Goal: Task Accomplishment & Management: Manage account settings

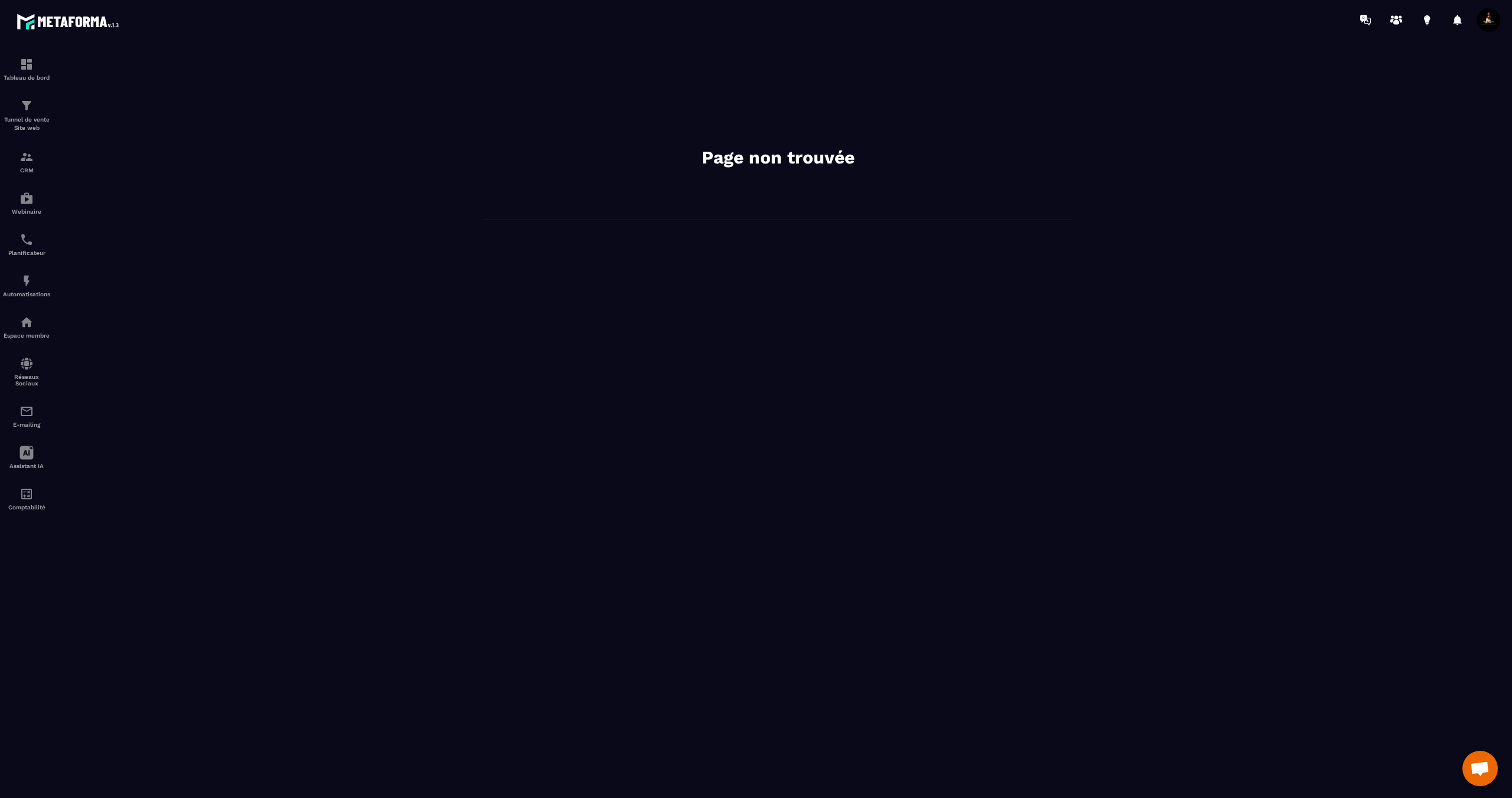
scroll to position [471, 0]
click at [28, 167] on div "CRM" at bounding box center [26, 161] width 47 height 24
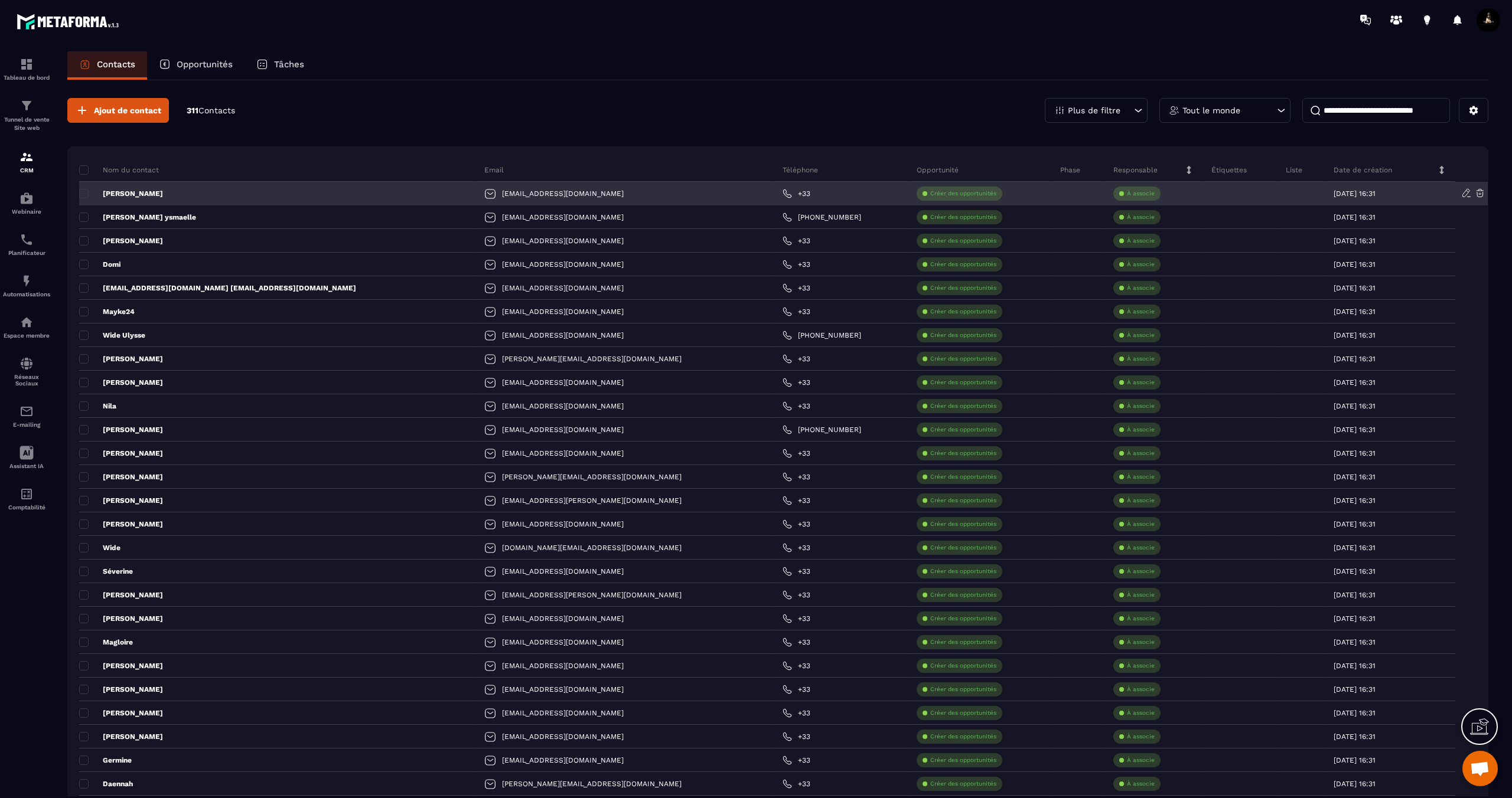
click at [1147, 198] on div "À associe" at bounding box center [1153, 193] width 98 height 24
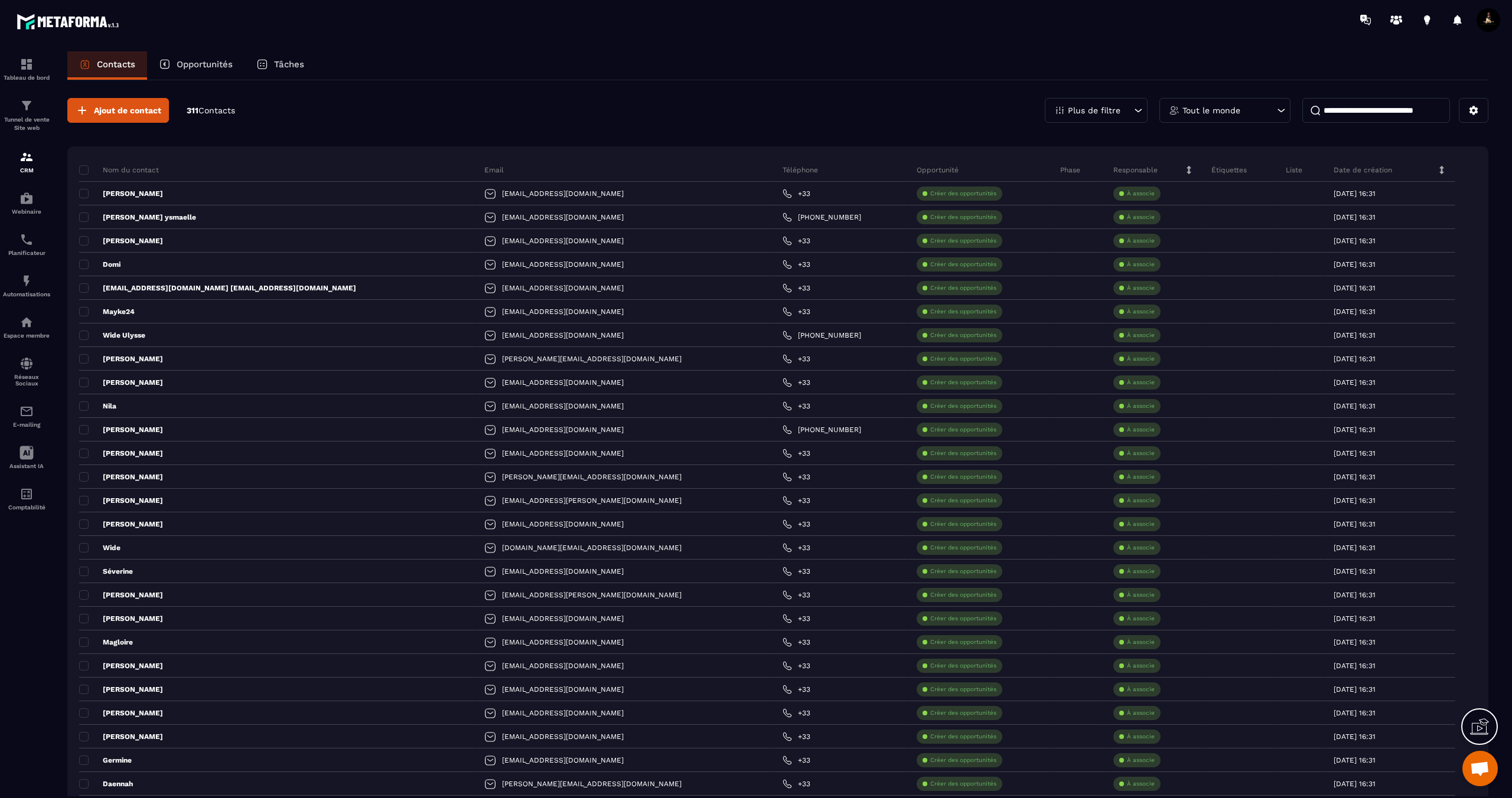
click at [224, 113] on span "Contacts" at bounding box center [217, 110] width 37 height 10
click at [84, 173] on span at bounding box center [84, 170] width 10 height 10
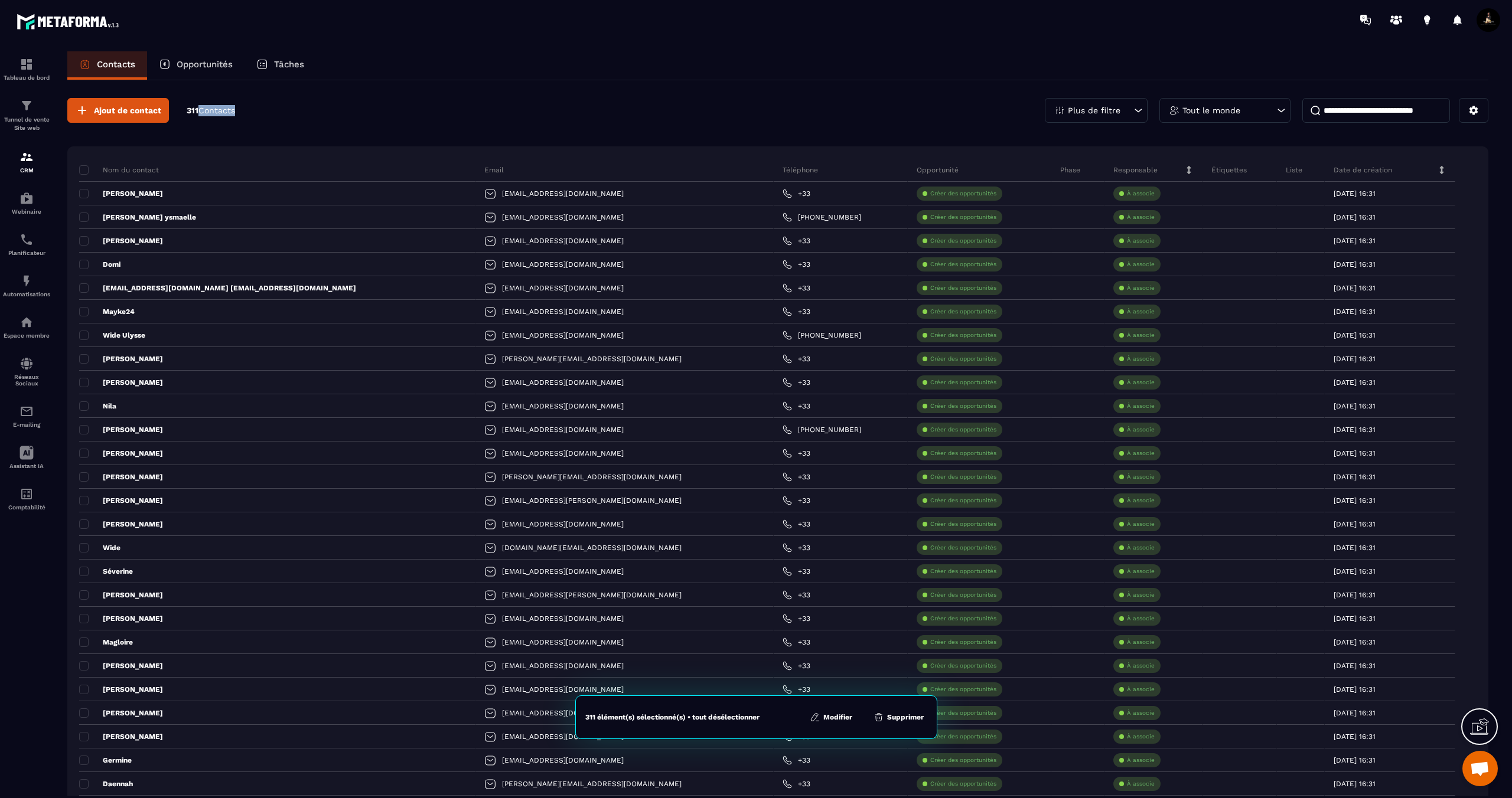
click at [836, 720] on button "Modifier" at bounding box center [831, 718] width 50 height 12
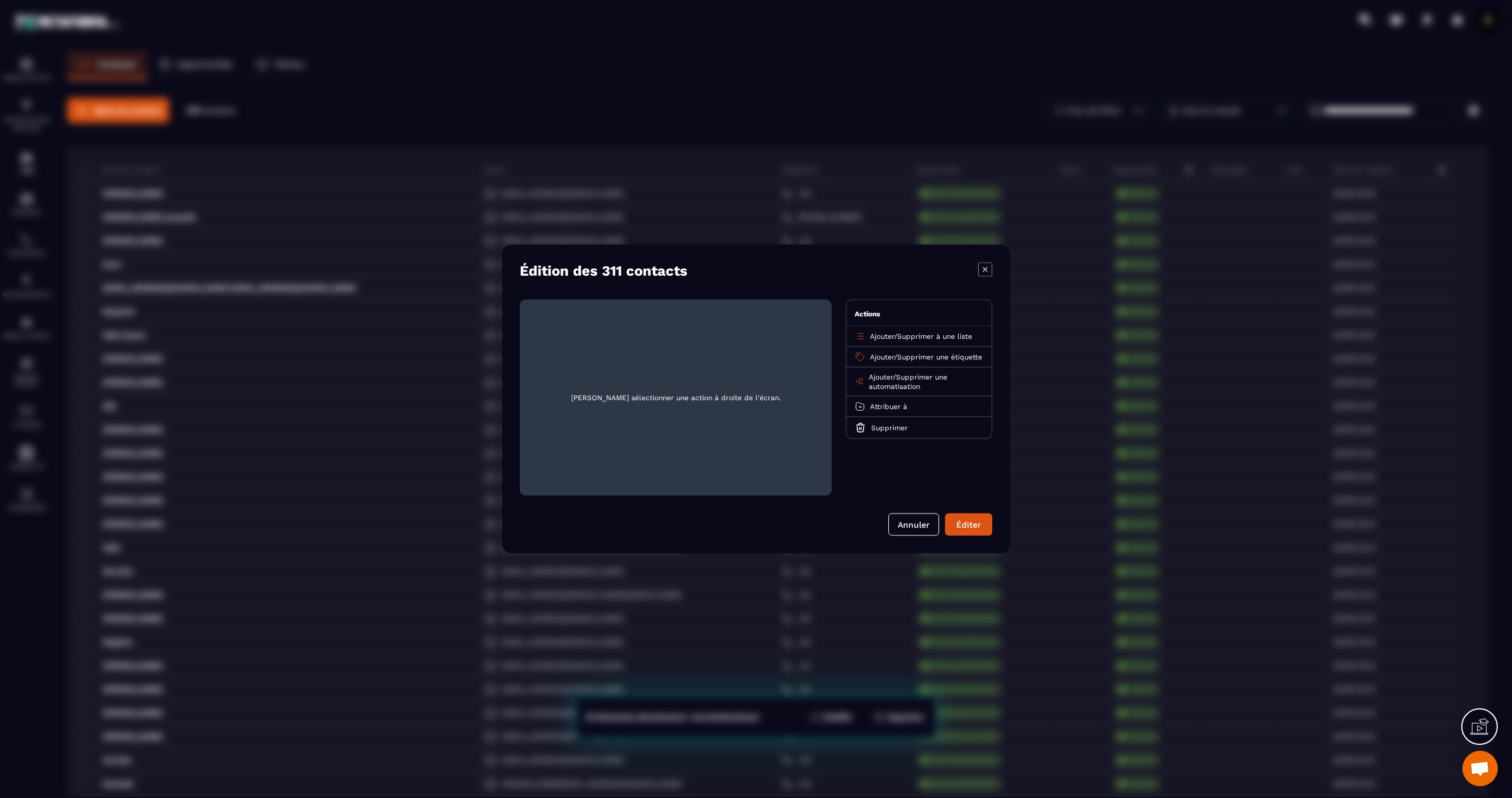
click at [934, 336] on span "Supprimer à une liste" at bounding box center [935, 336] width 75 height 8
click at [890, 381] on p "General" at bounding box center [919, 382] width 104 height 12
click at [965, 522] on button "Éditer" at bounding box center [968, 525] width 47 height 23
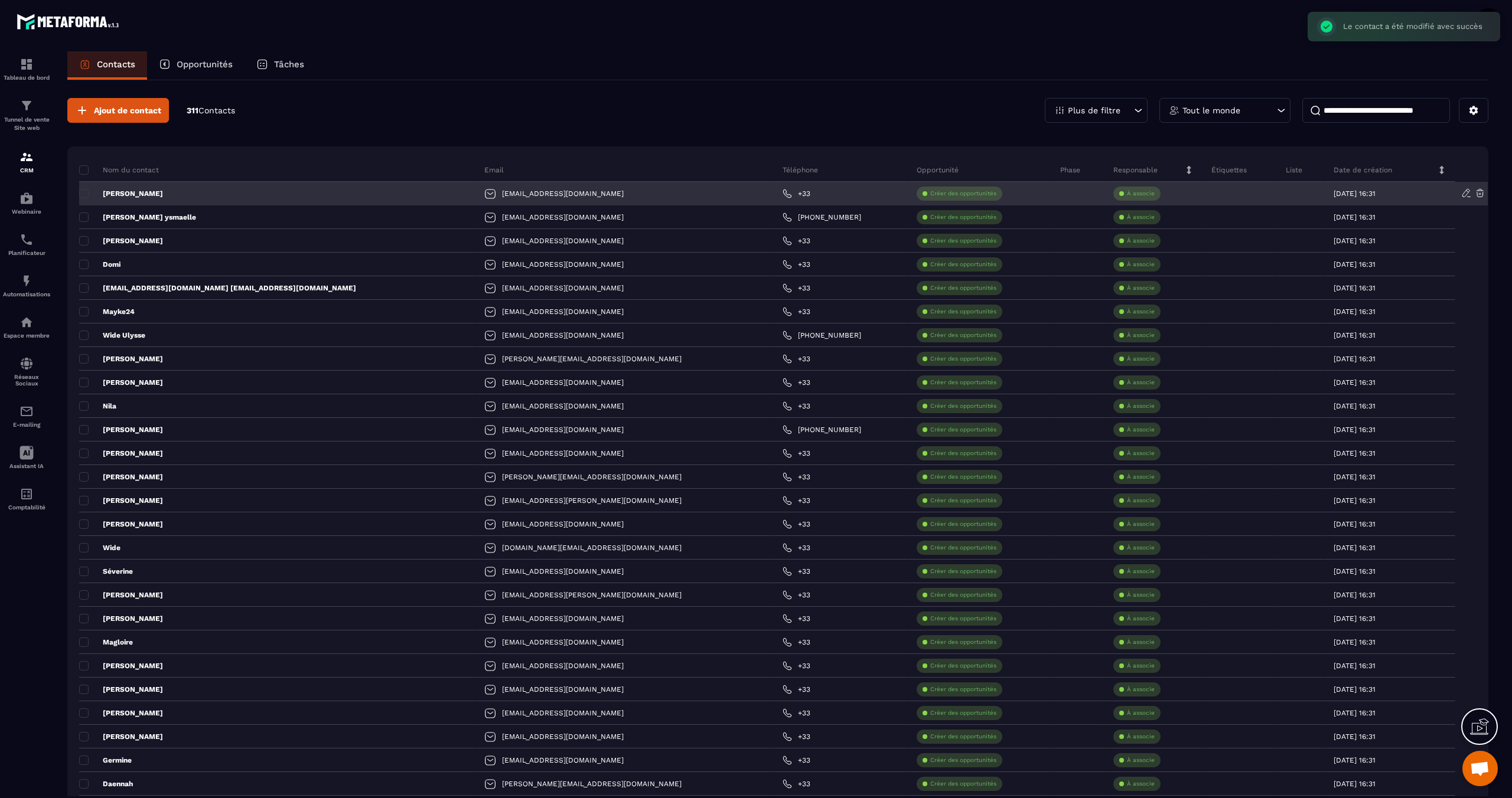
click at [126, 194] on p "[PERSON_NAME]" at bounding box center [121, 193] width 84 height 10
